Goal: Navigation & Orientation: Find specific page/section

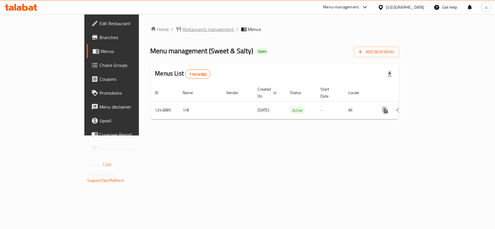
click at [183, 31] on span "Restaurants management" at bounding box center [209, 29] width 52 height 7
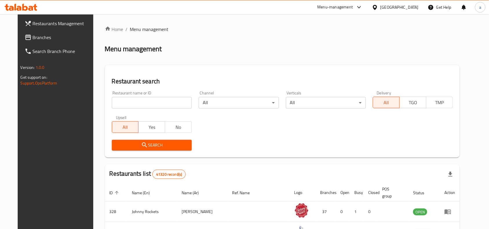
click at [29, 41] on link "Branches" at bounding box center [59, 37] width 79 height 14
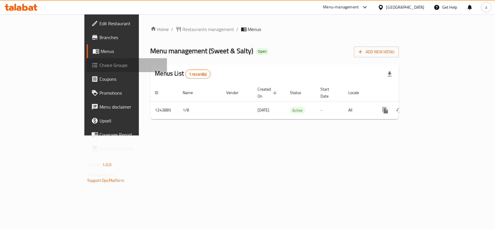
click at [99, 67] on span "Choice Groups" at bounding box center [130, 65] width 63 height 7
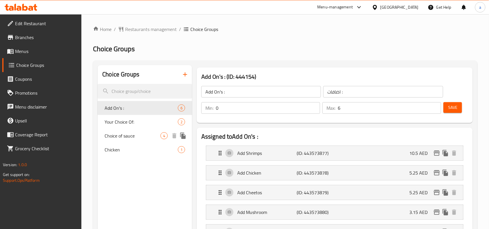
scroll to position [84, 0]
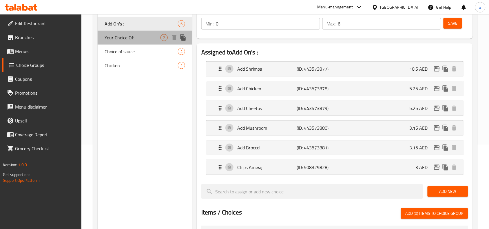
click at [154, 38] on span "Your Choice Of:" at bounding box center [133, 37] width 56 height 7
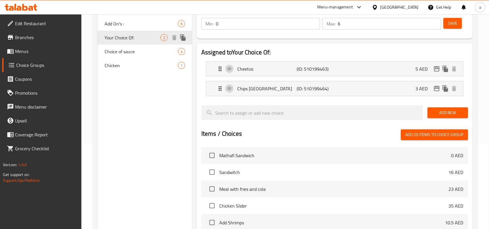
type input "Your Choice Of:"
type input "إختيارك من:"
type input "1"
click at [138, 52] on span "Choice of sauce" at bounding box center [133, 51] width 56 height 7
type input "Choice of sauce"
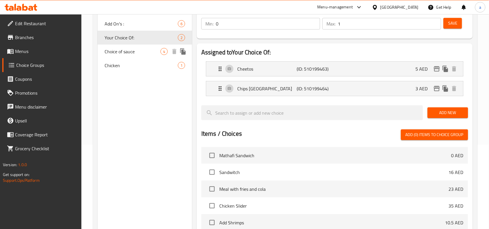
type input "اختيار الصلصة"
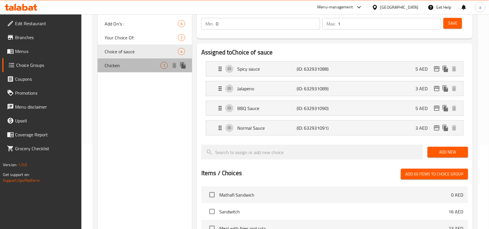
click at [148, 68] on span "Chicken" at bounding box center [133, 65] width 56 height 7
type input "Chicken"
type input "دجاج"
type input "5"
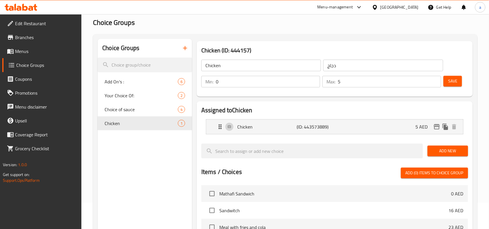
scroll to position [0, 0]
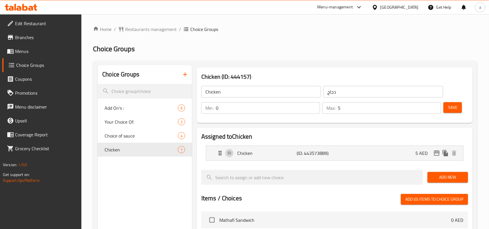
click at [286, 32] on ol "Home / Restaurants management / Choice Groups" at bounding box center [285, 29] width 385 height 7
click at [155, 29] on span "Restaurants management" at bounding box center [151, 29] width 52 height 7
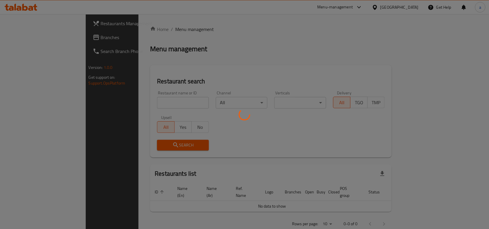
click at [33, 39] on div at bounding box center [244, 114] width 489 height 229
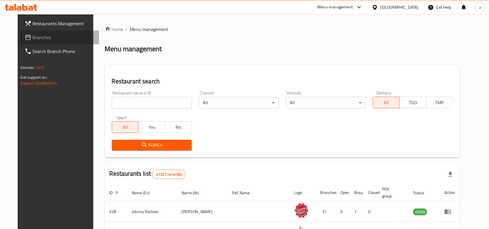
click at [48, 34] on span "Branches" at bounding box center [64, 37] width 62 height 7
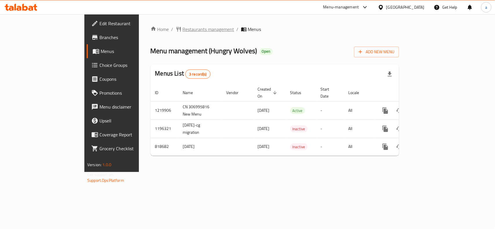
click at [183, 27] on span "Restaurants management" at bounding box center [209, 29] width 52 height 7
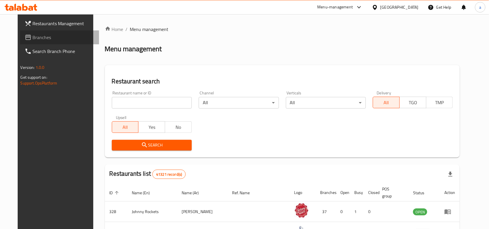
click at [35, 31] on link "Branches" at bounding box center [59, 37] width 79 height 14
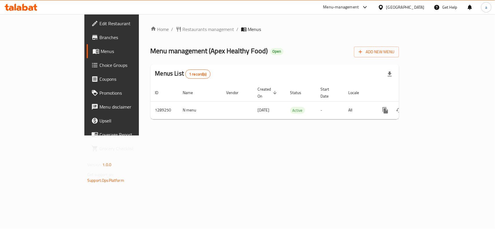
click at [151, 34] on div "Home / Restaurants management / Menus Menu management ( Apex Healthy Food ) Ope…" at bounding box center [274, 75] width 248 height 98
click at [183, 28] on span "Restaurants management" at bounding box center [209, 29] width 52 height 7
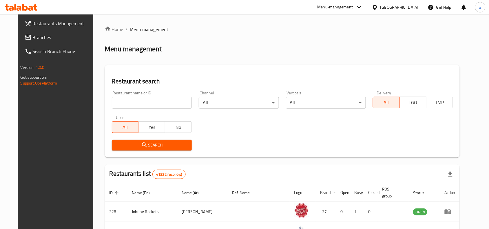
drag, startPoint x: 48, startPoint y: 38, endPoint x: 53, endPoint y: 37, distance: 4.7
click at [48, 38] on span "Branches" at bounding box center [64, 37] width 62 height 7
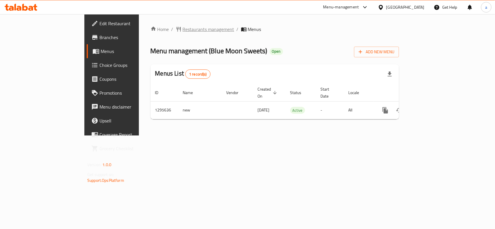
click at [183, 29] on span "Restaurants management" at bounding box center [209, 29] width 52 height 7
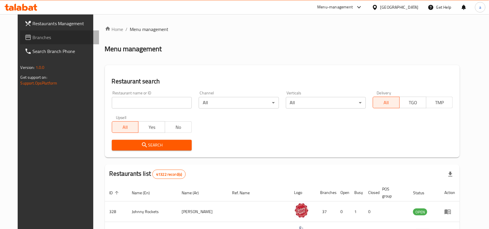
click at [39, 37] on span "Branches" at bounding box center [64, 37] width 62 height 7
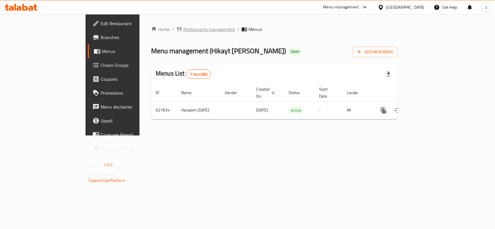
click at [183, 30] on span "Restaurants management" at bounding box center [209, 29] width 52 height 7
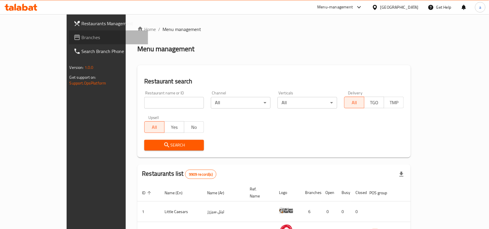
click at [82, 38] on span "Branches" at bounding box center [113, 37] width 62 height 7
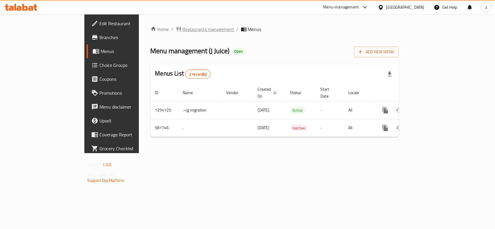
click at [183, 31] on span "Restaurants management" at bounding box center [209, 29] width 52 height 7
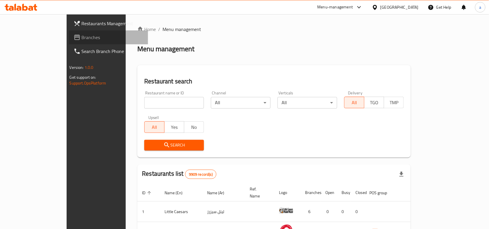
click at [82, 36] on span "Branches" at bounding box center [113, 37] width 62 height 7
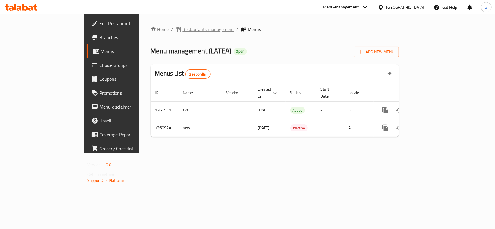
click at [183, 28] on span "Restaurants management" at bounding box center [209, 29] width 52 height 7
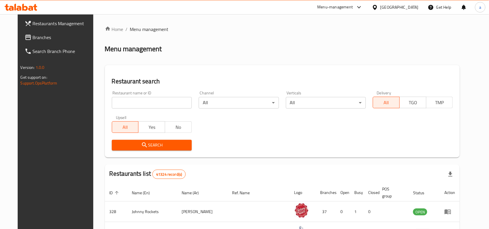
click at [44, 43] on link "Branches" at bounding box center [59, 37] width 79 height 14
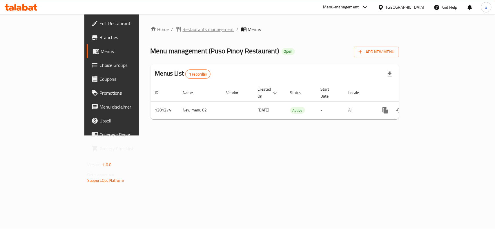
click at [183, 31] on span "Restaurants management" at bounding box center [209, 29] width 52 height 7
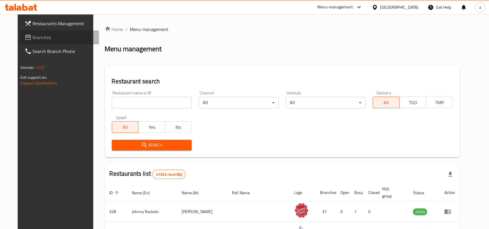
click at [38, 36] on span "Branches" at bounding box center [64, 37] width 62 height 7
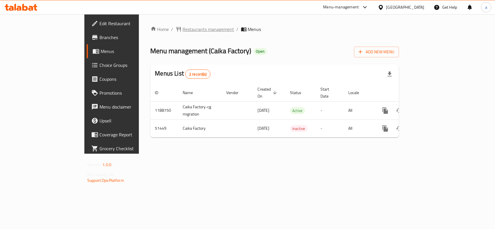
click at [183, 30] on span "Restaurants management" at bounding box center [209, 29] width 52 height 7
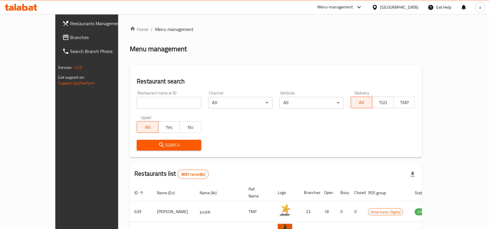
click at [70, 37] on span "Branches" at bounding box center [101, 37] width 62 height 7
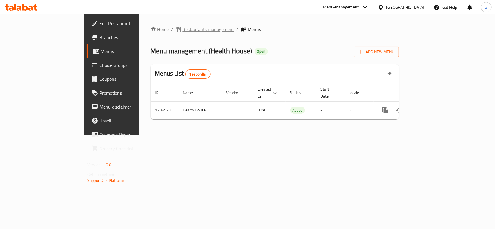
click at [183, 28] on span "Restaurants management" at bounding box center [209, 29] width 52 height 7
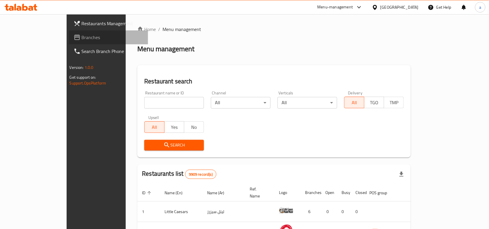
click at [69, 43] on link "Branches" at bounding box center [108, 37] width 79 height 14
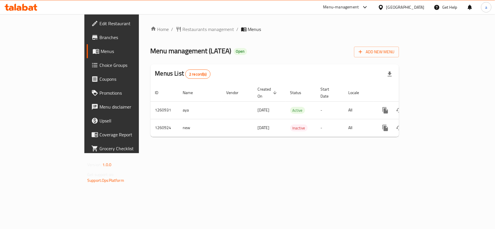
click at [99, 64] on span "Choice Groups" at bounding box center [130, 65] width 63 height 7
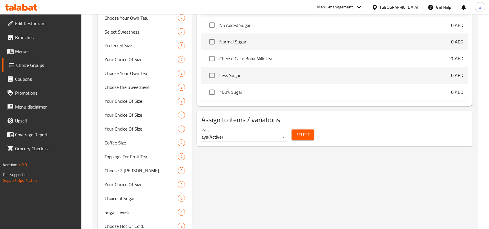
scroll to position [335, 0]
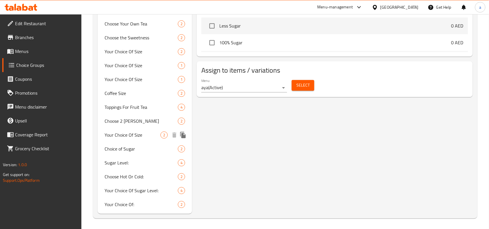
click at [129, 137] on span "Your Choice Of Size" at bounding box center [133, 135] width 56 height 7
type input "Your Choice Of Size"
type input "إختيارك من حجم"
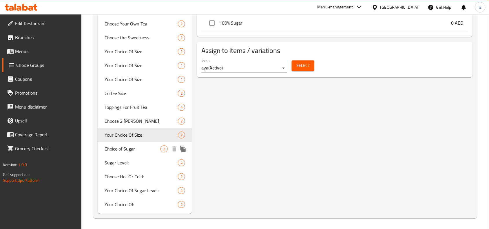
click at [134, 148] on span "Choice of Sugar" at bounding box center [133, 149] width 56 height 7
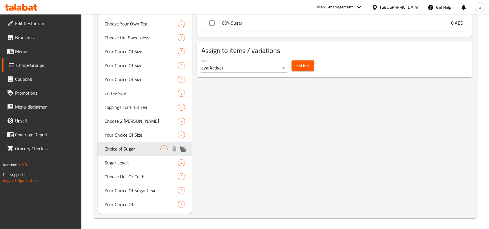
type input "Choice of Sugar"
type input "اختيار مستوى السكر"
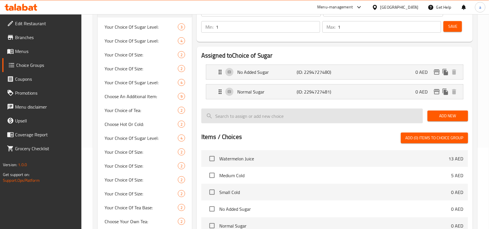
scroll to position [0, 0]
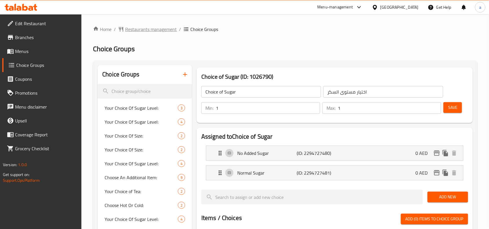
click at [160, 27] on span "Restaurants management" at bounding box center [151, 29] width 52 height 7
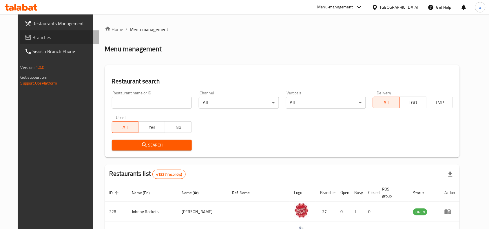
click at [40, 37] on span "Branches" at bounding box center [64, 37] width 62 height 7
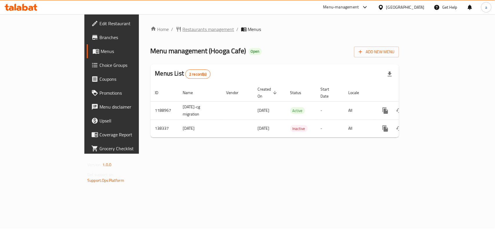
click at [183, 28] on span "Restaurants management" at bounding box center [209, 29] width 52 height 7
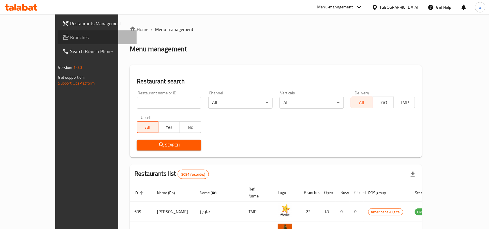
click at [70, 37] on span "Branches" at bounding box center [101, 37] width 62 height 7
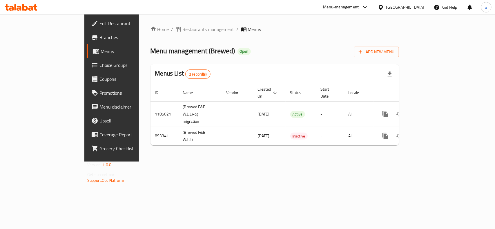
click at [148, 24] on div "Home / Restaurants management / Menus Menu management ( Brewed ) Open Add New M…" at bounding box center [275, 88] width 272 height 148
click at [183, 28] on span "Restaurants management" at bounding box center [209, 29] width 52 height 7
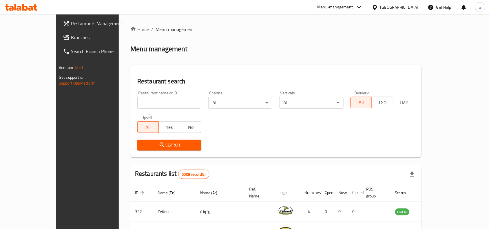
click at [71, 38] on span "Branches" at bounding box center [102, 37] width 62 height 7
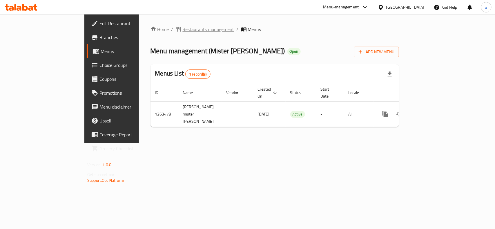
click at [183, 32] on span "Restaurants management" at bounding box center [209, 29] width 52 height 7
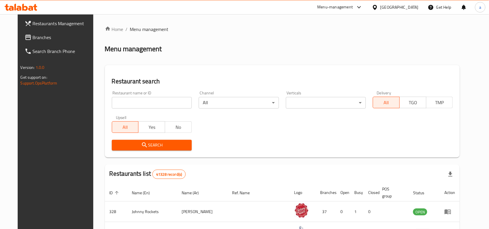
click at [28, 42] on link "Branches" at bounding box center [59, 37] width 79 height 14
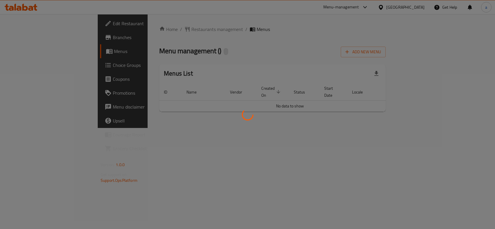
click at [240, 97] on div at bounding box center [247, 114] width 495 height 229
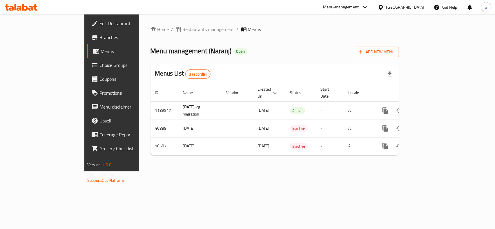
click at [150, 36] on div "Home / Restaurants management / Menus Menu management ( Naranj ) Open Add New M…" at bounding box center [274, 93] width 248 height 134
click at [183, 30] on span "Restaurants management" at bounding box center [209, 29] width 52 height 7
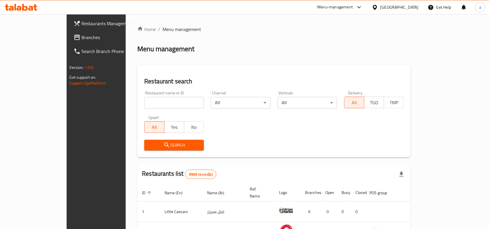
click at [82, 39] on span "Branches" at bounding box center [113, 37] width 62 height 7
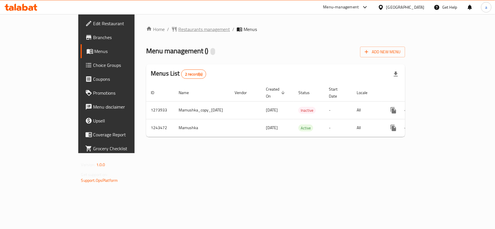
click at [178, 32] on span "Restaurants management" at bounding box center [204, 29] width 52 height 7
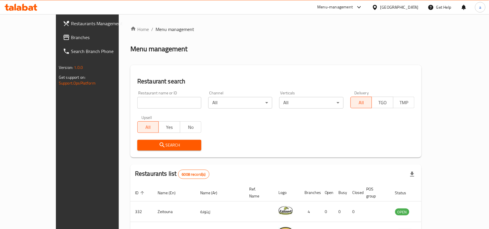
click at [71, 34] on span "Branches" at bounding box center [102, 37] width 62 height 7
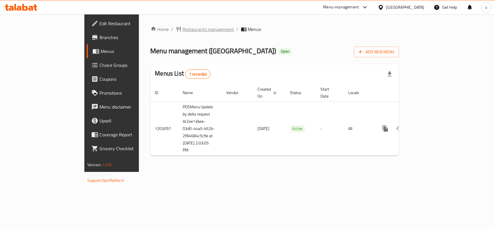
click at [183, 30] on span "Restaurants management" at bounding box center [209, 29] width 52 height 7
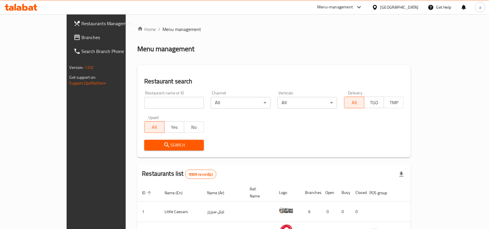
click at [150, 101] on input "search" at bounding box center [174, 103] width 60 height 12
paste input "669488"
type input "669488"
click button "Search" at bounding box center [174, 145] width 60 height 11
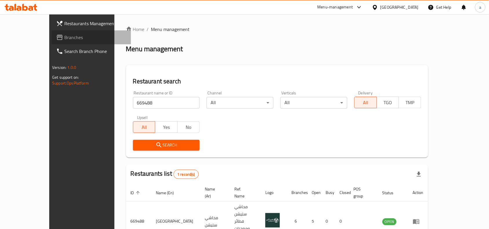
click at [64, 38] on span "Branches" at bounding box center [95, 37] width 62 height 7
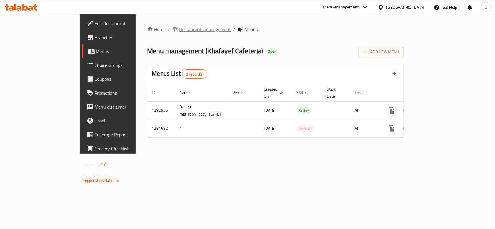
click at [179, 29] on span "Restaurants management" at bounding box center [205, 29] width 52 height 7
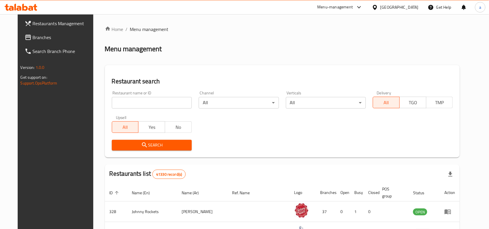
click at [43, 41] on link "Branches" at bounding box center [59, 37] width 79 height 14
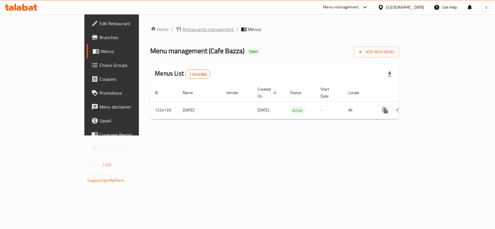
click at [183, 30] on span "Restaurants management" at bounding box center [209, 29] width 52 height 7
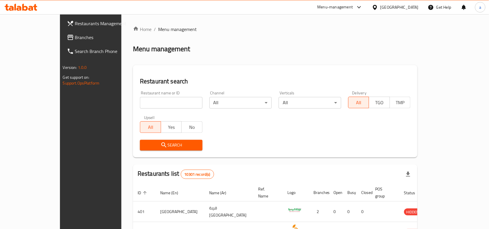
click at [75, 41] on span "Branches" at bounding box center [106, 37] width 62 height 7
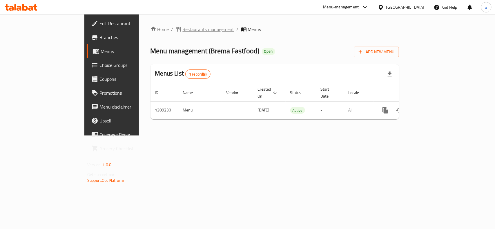
click at [183, 31] on span "Restaurants management" at bounding box center [209, 29] width 52 height 7
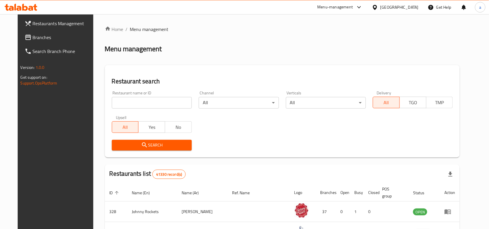
click at [70, 37] on span "Branches" at bounding box center [64, 37] width 62 height 7
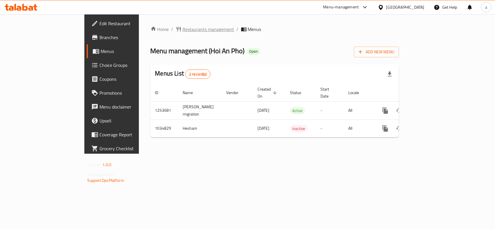
click at [183, 28] on span "Restaurants management" at bounding box center [209, 29] width 52 height 7
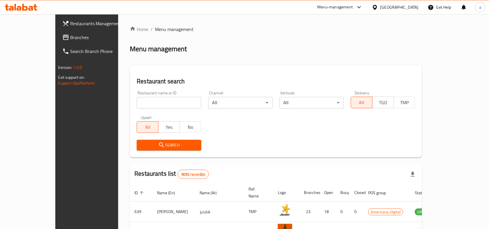
click at [70, 35] on span "Branches" at bounding box center [101, 37] width 62 height 7
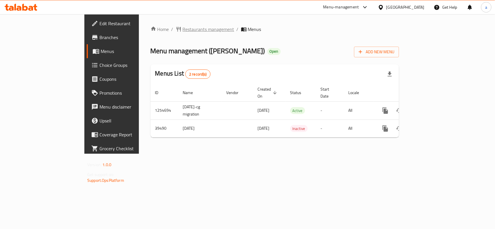
click at [183, 28] on span "Restaurants management" at bounding box center [209, 29] width 52 height 7
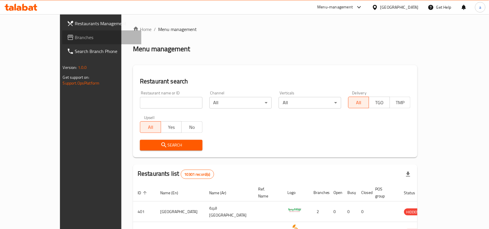
click at [75, 39] on span "Branches" at bounding box center [106, 37] width 62 height 7
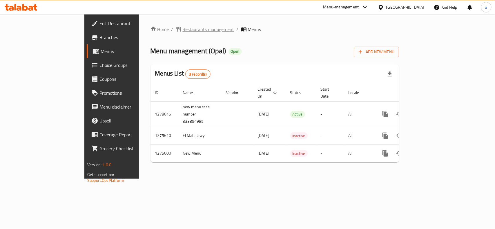
click at [183, 31] on span "Restaurants management" at bounding box center [209, 29] width 52 height 7
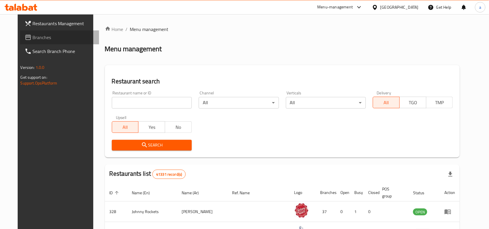
click at [33, 38] on span "Branches" at bounding box center [64, 37] width 62 height 7
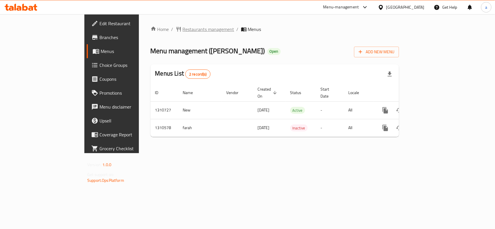
click at [183, 30] on span "Restaurants management" at bounding box center [209, 29] width 52 height 7
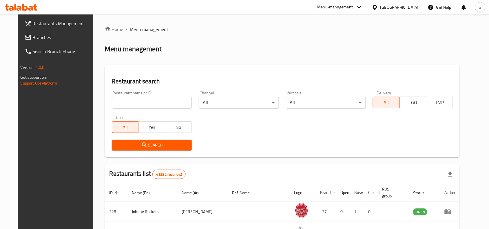
click at [53, 35] on span "Branches" at bounding box center [64, 37] width 62 height 7
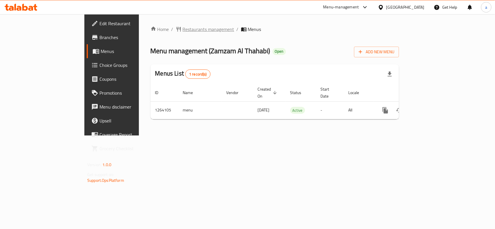
click at [183, 28] on span "Restaurants management" at bounding box center [209, 29] width 52 height 7
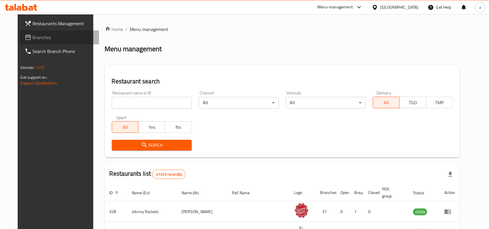
click at [36, 36] on span "Branches" at bounding box center [64, 37] width 62 height 7
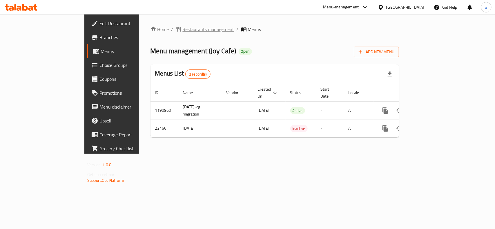
click at [183, 28] on span "Restaurants management" at bounding box center [209, 29] width 52 height 7
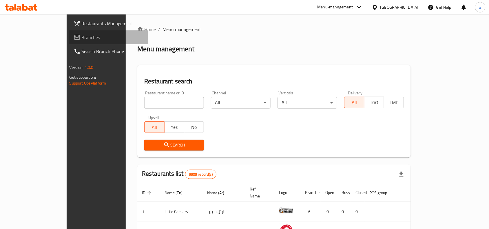
click at [82, 39] on span "Branches" at bounding box center [113, 37] width 62 height 7
